Goal: Transaction & Acquisition: Purchase product/service

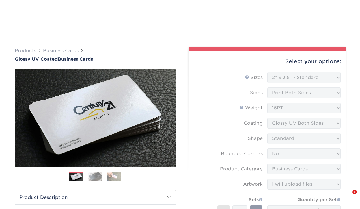
select select "2.00x3.50"
select select "0"
select select "3b5148f1-0588-4f88-a218-97bcfdce65c1"
select select "upload"
select select "100* – $12.00"
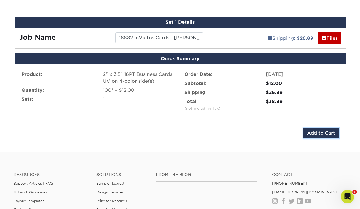
drag, startPoint x: 311, startPoint y: 132, endPoint x: 308, endPoint y: 133, distance: 3.2
click at [311, 132] on input "Add to Cart" at bounding box center [320, 133] width 35 height 11
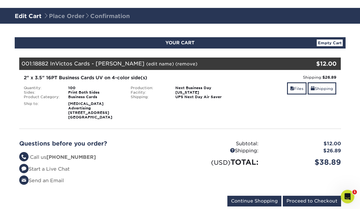
scroll to position [31, 0]
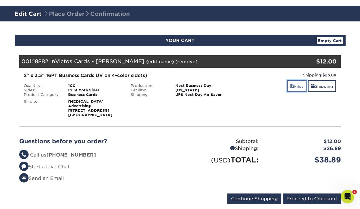
click at [294, 87] on link "Files" at bounding box center [296, 86] width 19 height 12
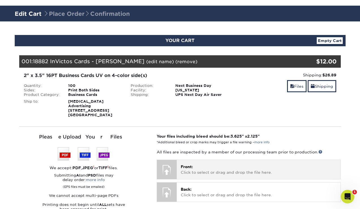
click at [207, 167] on p "Front: Click to select or drag and drop the file here." at bounding box center [258, 170] width 156 height 12
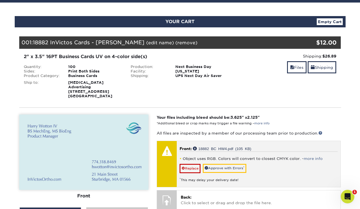
scroll to position [50, 0]
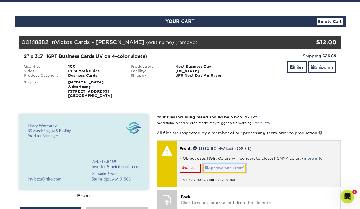
click at [230, 165] on link "Approve with Errors *" at bounding box center [224, 168] width 43 height 9
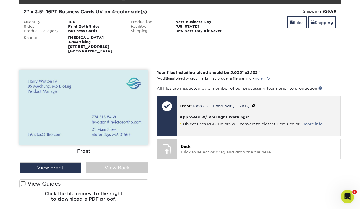
scroll to position [94, 0]
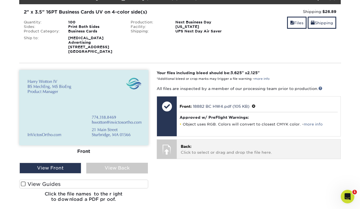
click at [239, 147] on p "Back: Click to select or drag and drop the file here." at bounding box center [258, 150] width 156 height 12
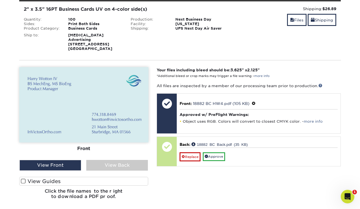
scroll to position [97, 0]
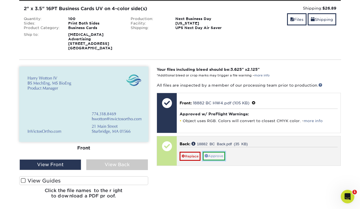
click at [219, 152] on link "Approve" at bounding box center [214, 156] width 22 height 9
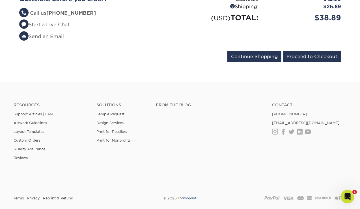
scroll to position [325, 0]
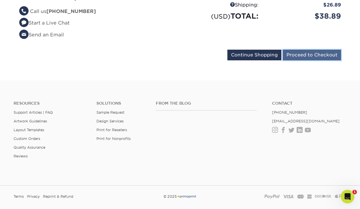
click at [302, 51] on input "Proceed to Checkout" at bounding box center [311, 55] width 58 height 11
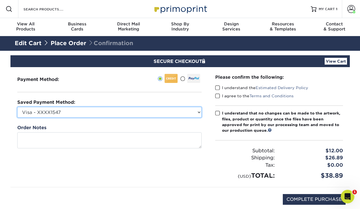
click at [187, 110] on select "Visa - XXXX1547 Visa - XXXX4412 New Credit Card" at bounding box center [109, 112] width 184 height 11
select select "73270"
click at [17, 107] on select "Visa - XXXX1547 Visa - XXXX4412 New Credit Card" at bounding box center [109, 112] width 184 height 11
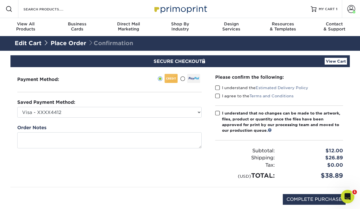
click at [217, 87] on span at bounding box center [217, 87] width 5 height 5
click at [0, 0] on input "I understand the Estimated Delivery Policy" at bounding box center [0, 0] width 0 height 0
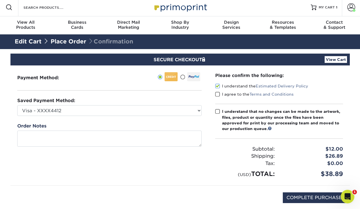
click at [218, 94] on span at bounding box center [217, 94] width 5 height 5
click at [0, 0] on input "I agree to the Terms and Conditions" at bounding box center [0, 0] width 0 height 0
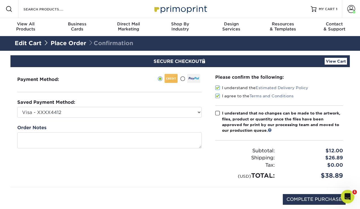
click at [217, 113] on span at bounding box center [217, 113] width 5 height 5
click at [0, 0] on input "I understand that no changes can be made to the artwork, files, product or quan…" at bounding box center [0, 0] width 0 height 0
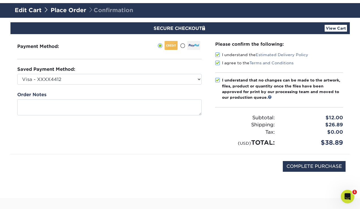
scroll to position [34, 0]
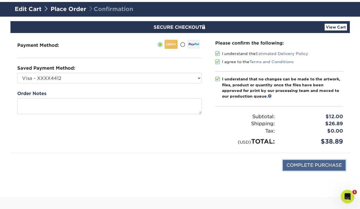
click at [302, 165] on input "COMPLETE PURCHASE" at bounding box center [313, 165] width 63 height 11
type input "PROCESSING, PLEASE WAIT..."
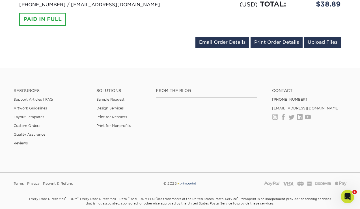
scroll to position [265, 0]
